Goal: Information Seeking & Learning: Learn about a topic

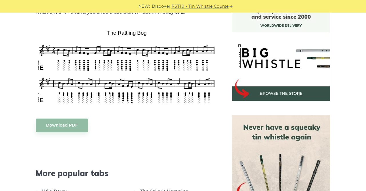
scroll to position [159, 0]
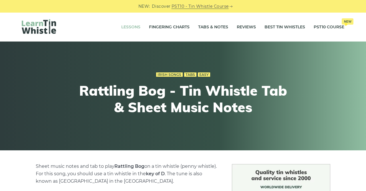
click at [138, 29] on link "Lessons" at bounding box center [130, 27] width 19 height 14
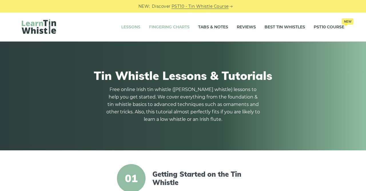
click at [183, 28] on link "Fingering Charts" at bounding box center [169, 27] width 41 height 14
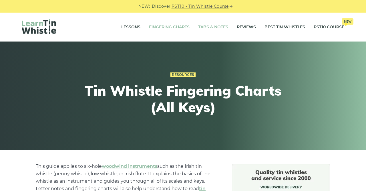
click at [221, 31] on link "Tabs & Notes" at bounding box center [213, 27] width 30 height 14
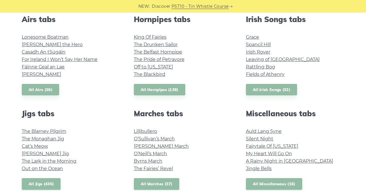
scroll to position [232, 0]
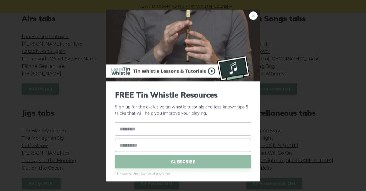
click at [253, 18] on link "×" at bounding box center [253, 15] width 9 height 9
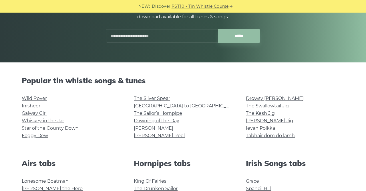
scroll to position [50, 0]
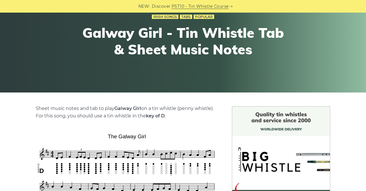
scroll to position [57, 0]
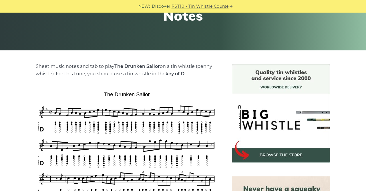
scroll to position [98, 0]
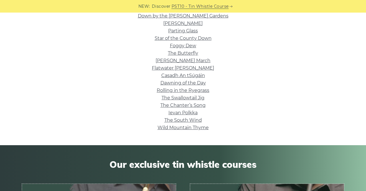
scroll to position [210, 0]
